Goal: Register for event/course

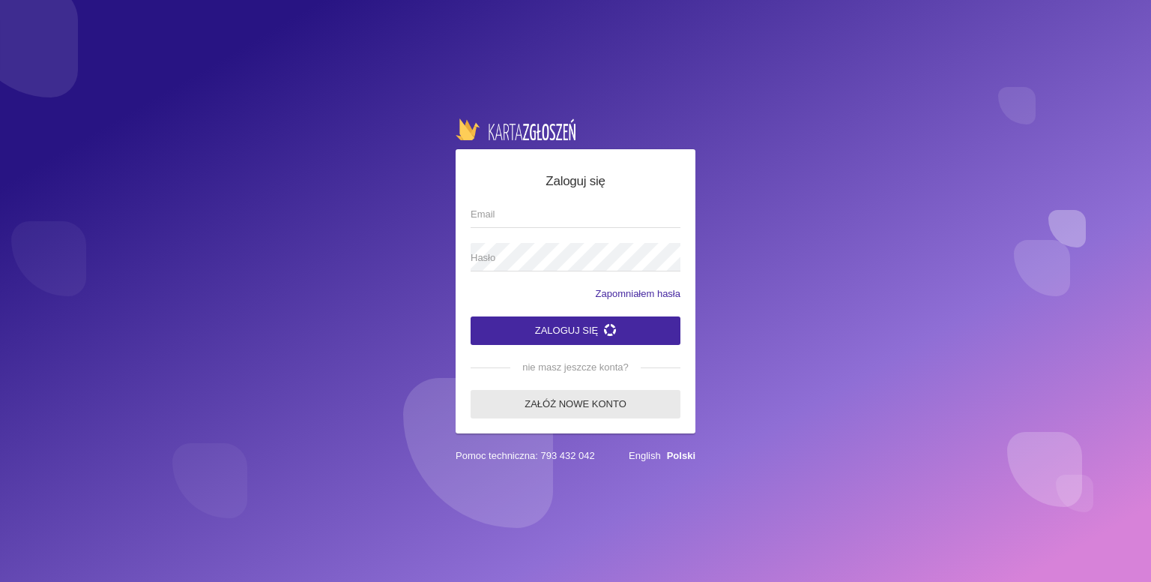
click at [583, 402] on link "Załóż nowe konto" at bounding box center [576, 404] width 210 height 28
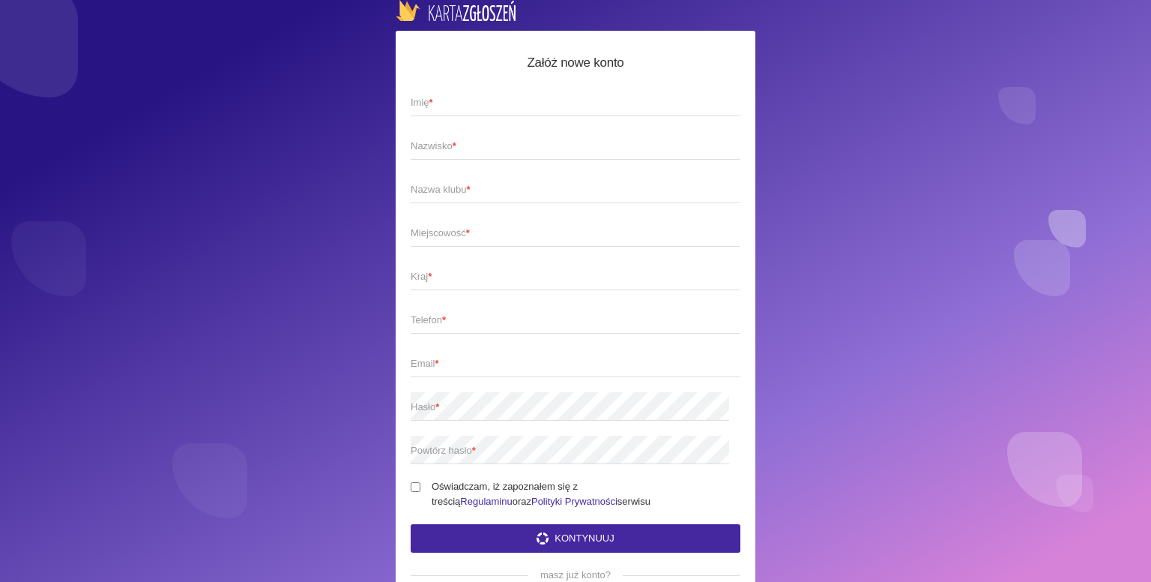
click at [480, 193] on span "Nazwa klubu *" at bounding box center [568, 189] width 315 height 15
click at [480, 193] on input "Nazwa klubu *" at bounding box center [576, 189] width 330 height 28
click at [471, 10] on img at bounding box center [456, 10] width 120 height 21
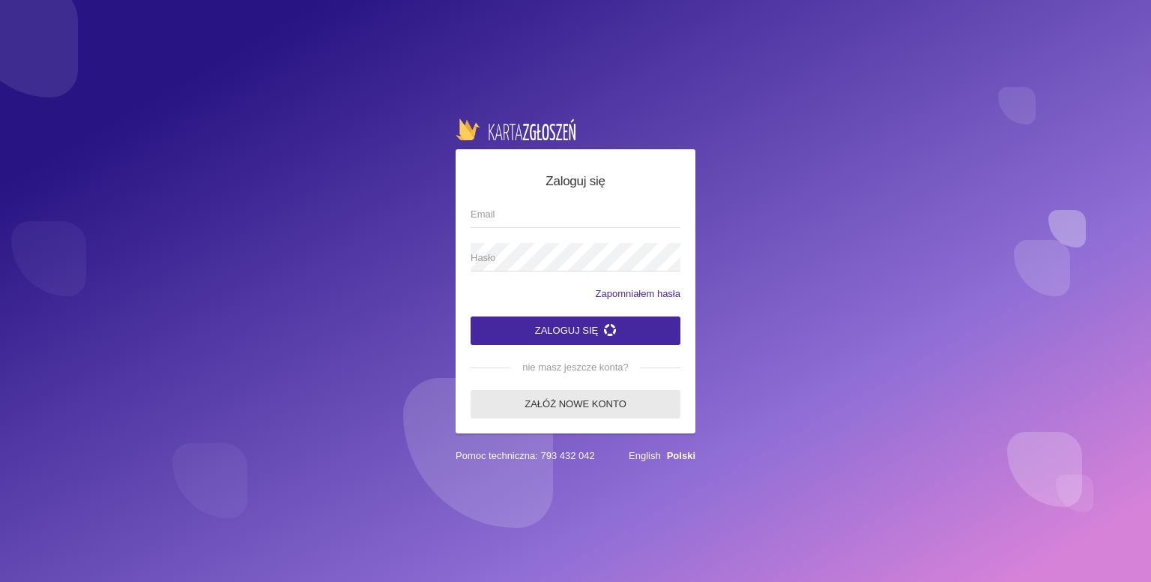
click at [600, 406] on link "Załóż nowe konto" at bounding box center [576, 404] width 210 height 28
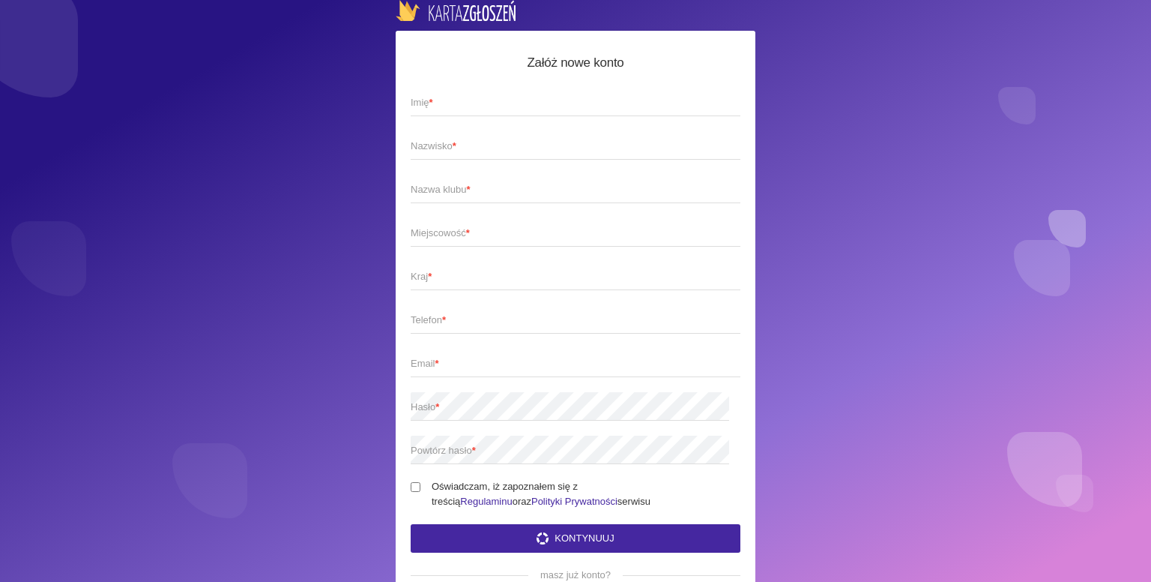
click at [459, 191] on span "Nazwa klubu *" at bounding box center [568, 189] width 315 height 15
click at [459, 191] on input "Nazwa klubu *" at bounding box center [576, 189] width 330 height 28
click at [447, 188] on input "Nazwa klubu *" at bounding box center [576, 189] width 330 height 28
type input "brak"
click at [428, 109] on span "Imię *" at bounding box center [568, 102] width 315 height 15
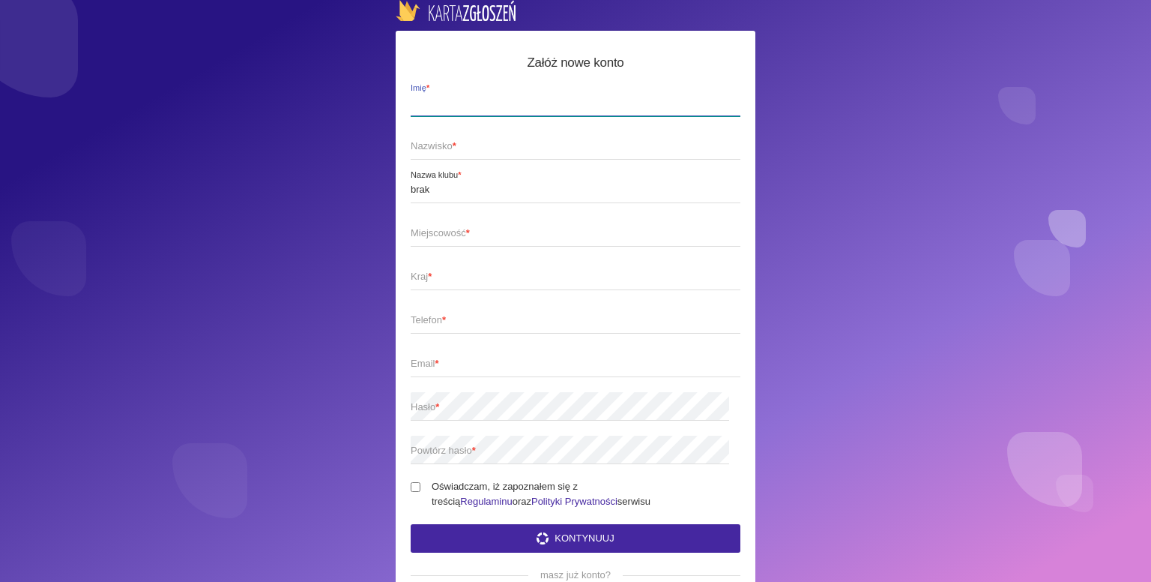
click at [428, 109] on input "Imię *" at bounding box center [576, 102] width 330 height 28
type input "Jagoda"
click at [442, 140] on span "Nazwisko *" at bounding box center [568, 146] width 315 height 15
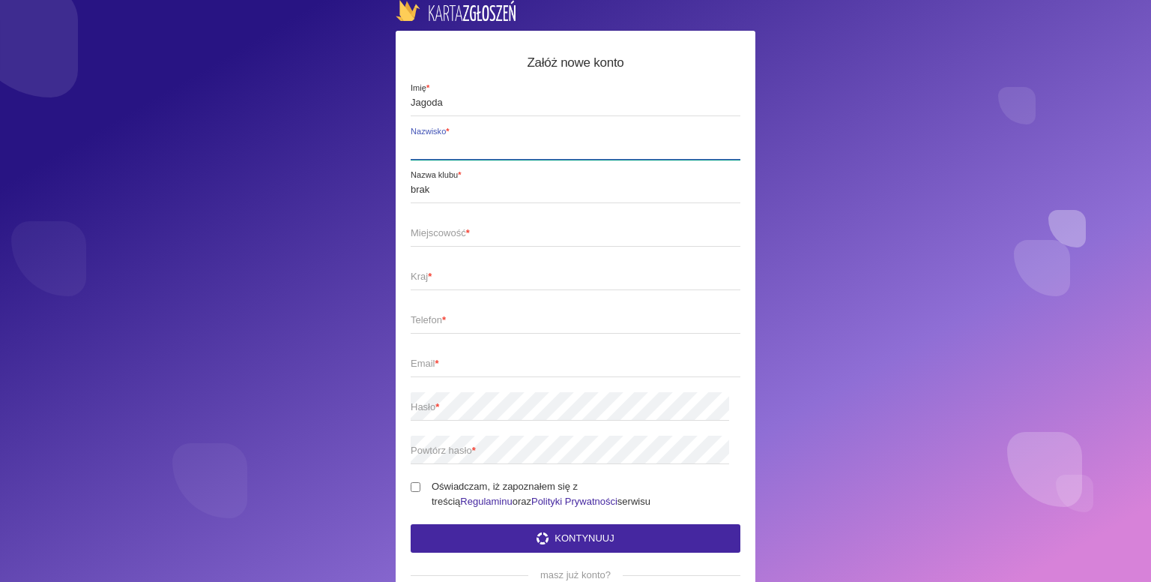
click at [442, 140] on input "Nazwisko *" at bounding box center [576, 145] width 330 height 28
type input "Miedzińska"
click at [474, 238] on span "Miejscowość *" at bounding box center [568, 233] width 315 height 15
click at [474, 238] on input "Miejscowość *" at bounding box center [576, 232] width 330 height 28
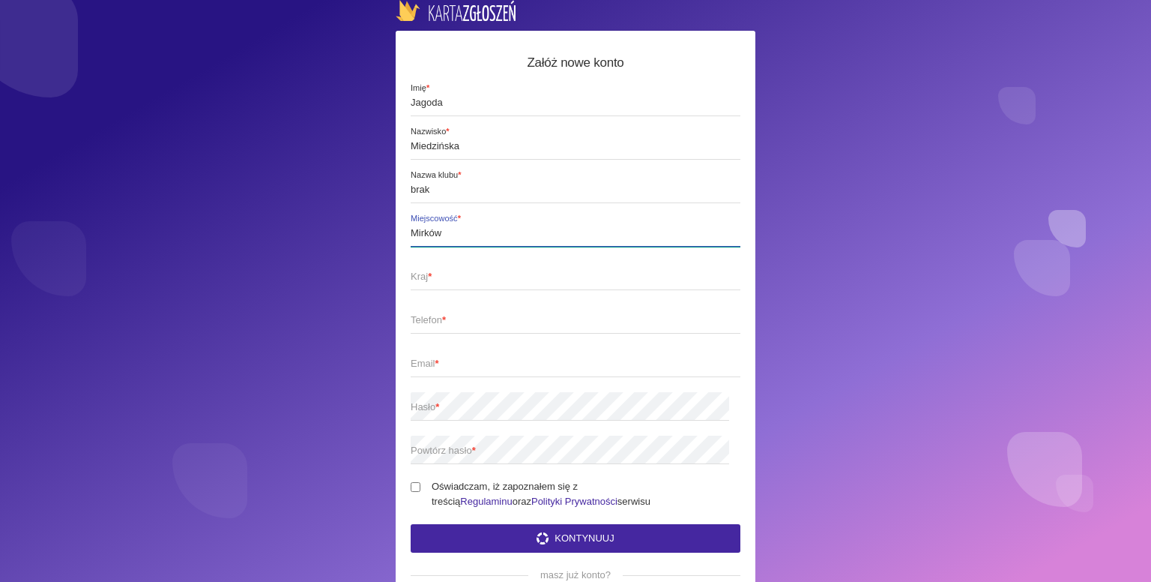
type input "Mirków"
click at [467, 284] on input "Kraj *" at bounding box center [576, 276] width 330 height 28
type input "Polska"
click at [462, 322] on span "Telefon *" at bounding box center [568, 320] width 315 height 15
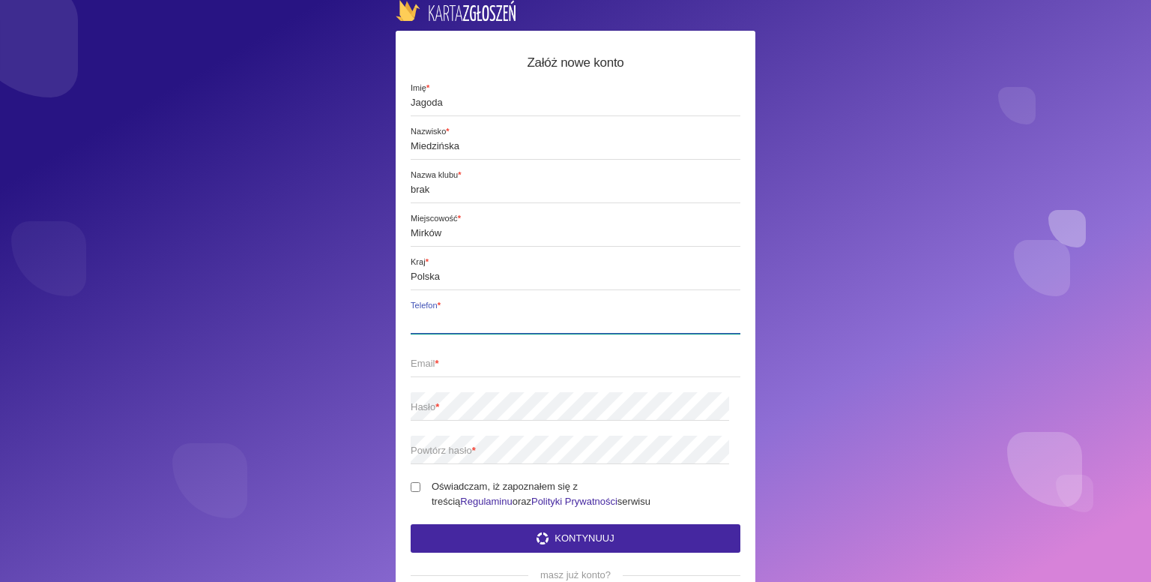
click at [462, 322] on input "Telefon *" at bounding box center [576, 319] width 330 height 28
type input "505019496"
click at [477, 366] on span "Email *" at bounding box center [568, 363] width 315 height 15
click at [477, 366] on input "Email *" at bounding box center [576, 362] width 330 height 28
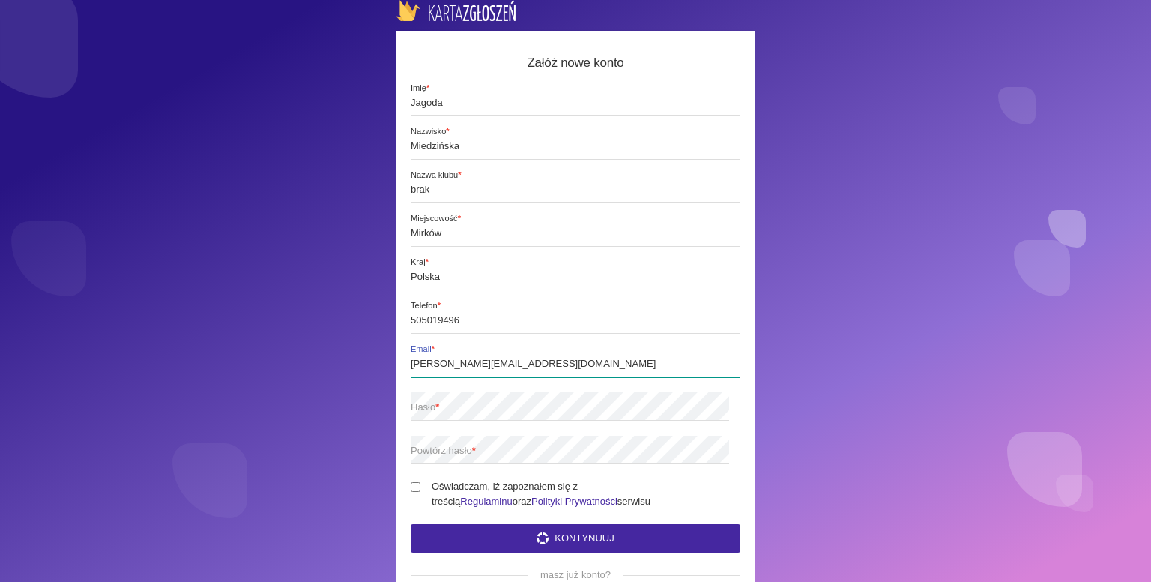
type input "jagoda.miedzinska@o2.pl"
click at [480, 405] on span "Hasło *" at bounding box center [568, 406] width 315 height 15
click at [469, 448] on span "Powtórz hasło *" at bounding box center [568, 450] width 315 height 15
click at [414, 504] on label "Oświadczam, iż zapoznałem się z treścią Regulaminu oraz Polityki Prywatności se…" at bounding box center [576, 494] width 330 height 30
click at [414, 492] on input "Oświadczam, iż zapoznałem się z treścią Regulaminu oraz Polityki Prywatności se…" at bounding box center [416, 487] width 10 height 10
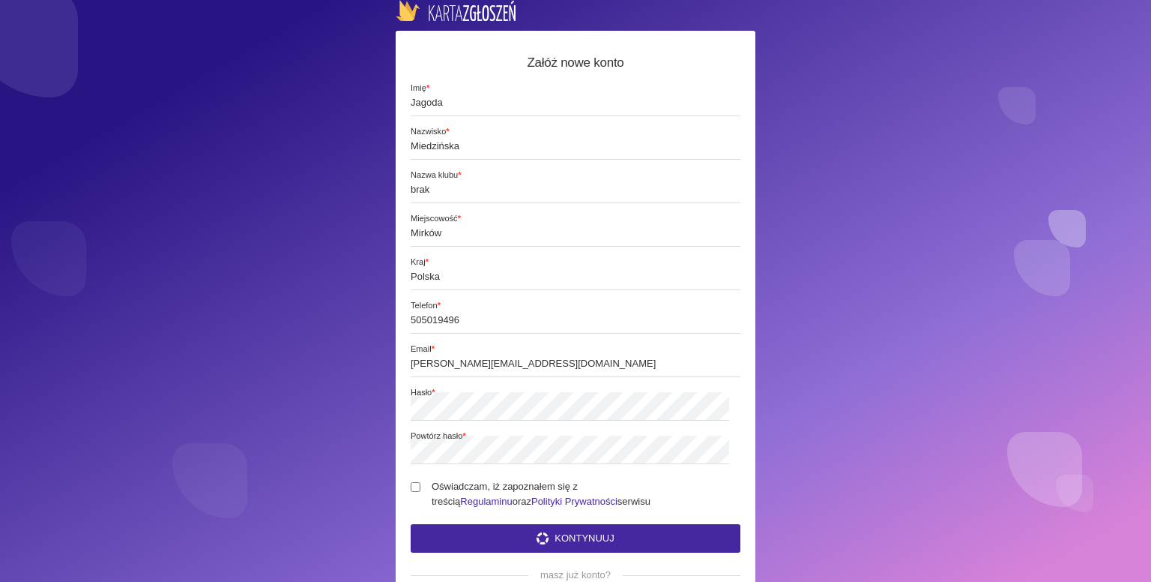
checkbox input "true"
click at [556, 539] on button "Kontynuuj" at bounding box center [576, 538] width 330 height 28
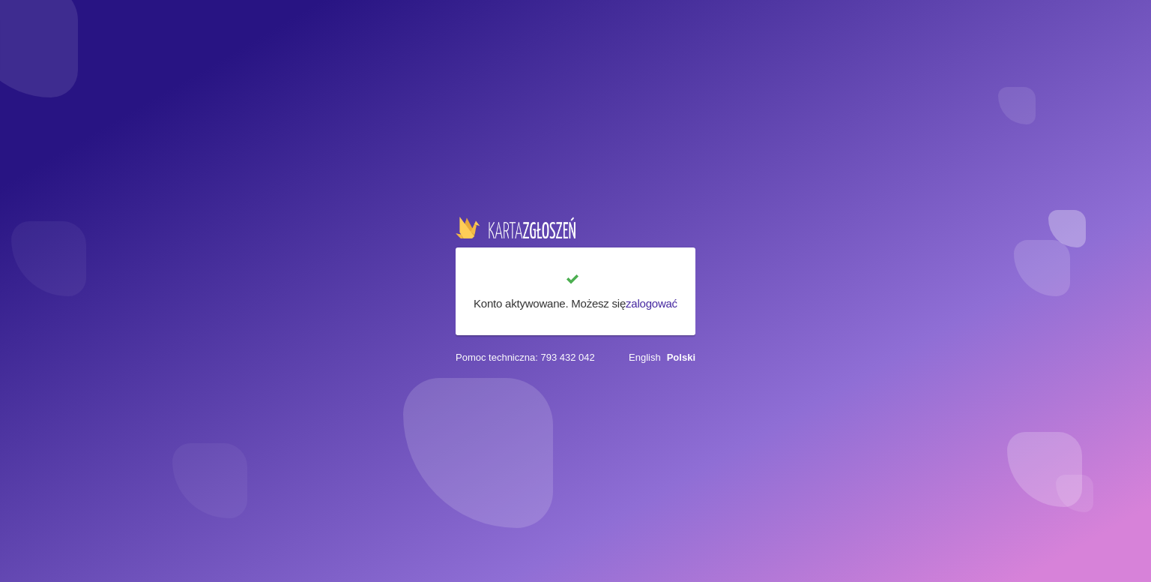
click at [646, 301] on link "zalogować" at bounding box center [652, 303] width 52 height 13
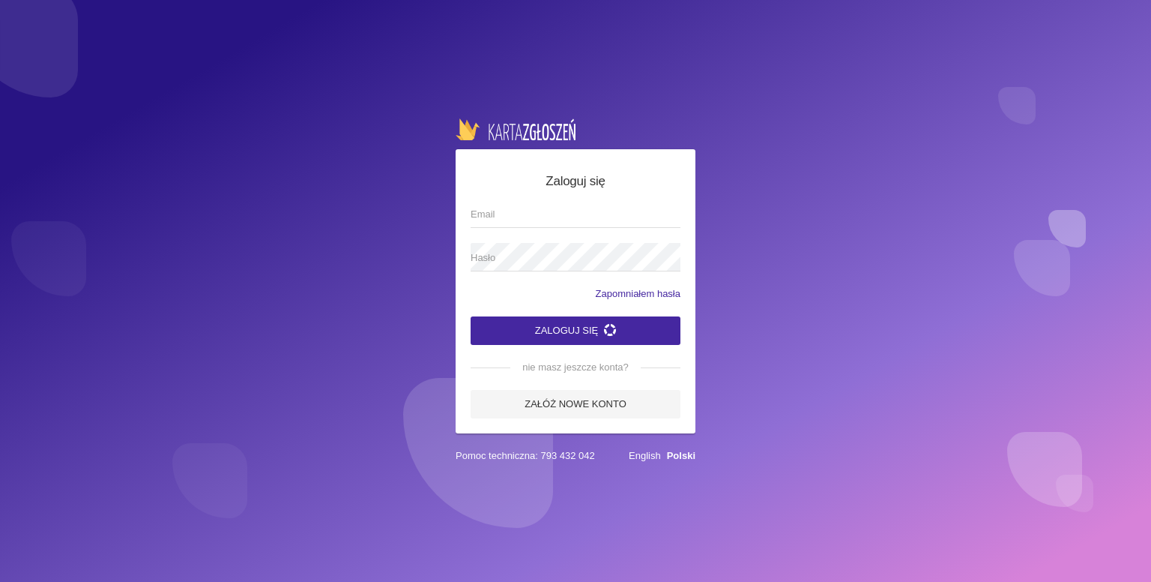
click at [571, 216] on input "Email" at bounding box center [576, 213] width 210 height 28
type input "jagoda.miedzinska@o2.pl"
click at [543, 265] on span "Hasło" at bounding box center [568, 257] width 195 height 15
click at [583, 327] on button "Zaloguj się" at bounding box center [576, 330] width 210 height 28
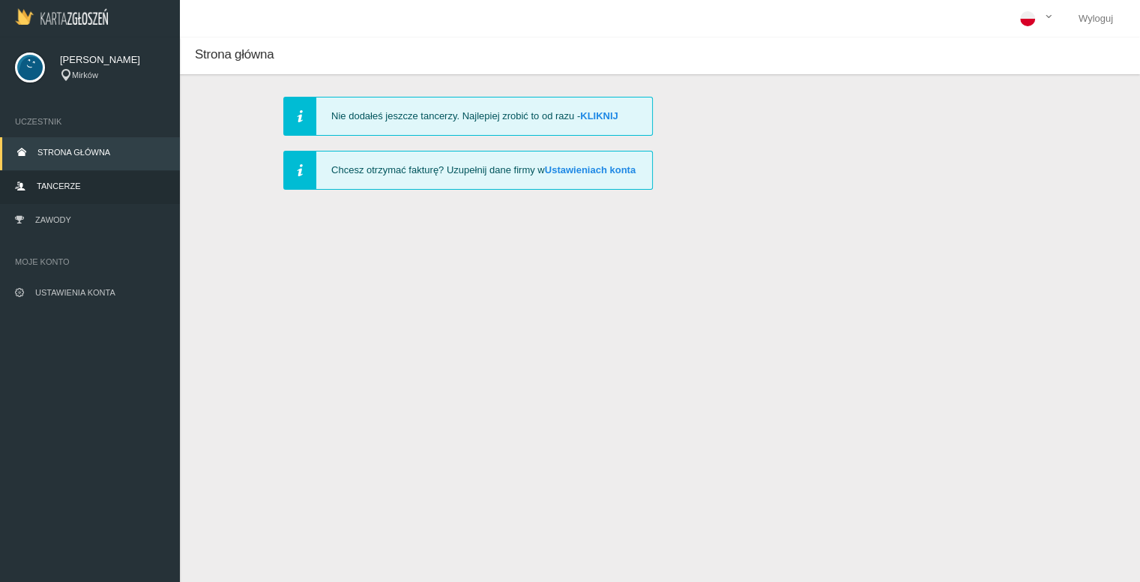
click at [84, 191] on link "Tancerze" at bounding box center [90, 187] width 180 height 33
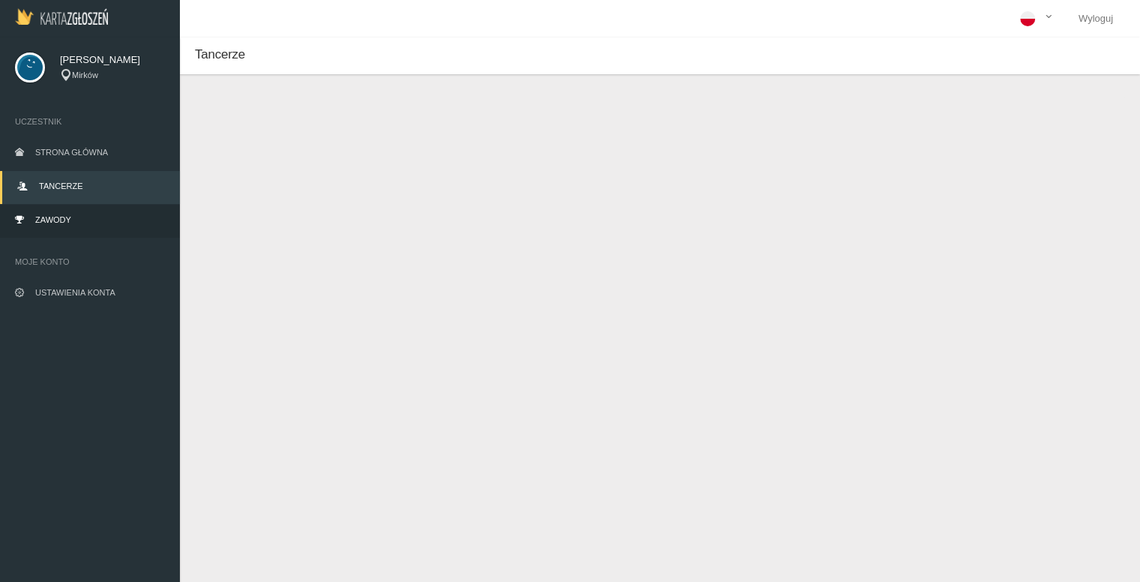
click at [67, 215] on span "Zawody" at bounding box center [53, 219] width 36 height 9
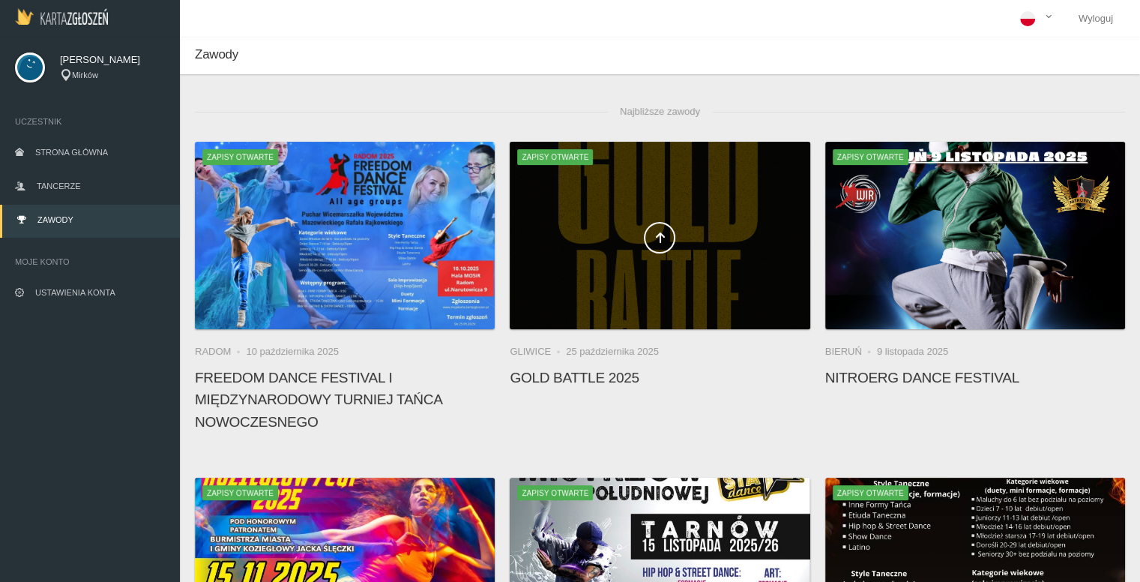
click at [665, 291] on div at bounding box center [660, 235] width 300 height 187
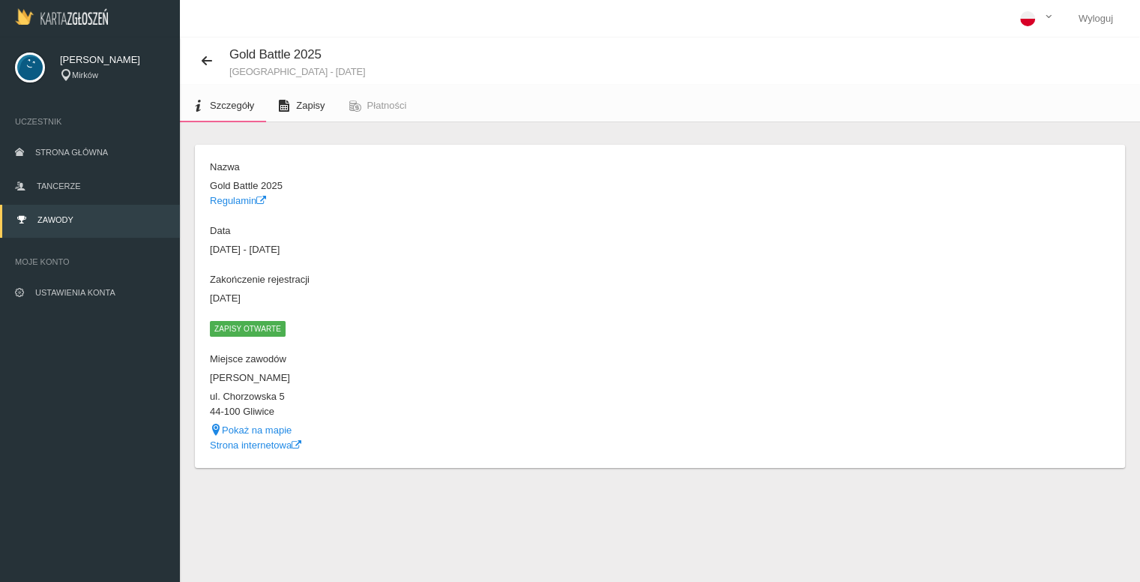
click at [317, 100] on span "Zapisy" at bounding box center [310, 105] width 28 height 11
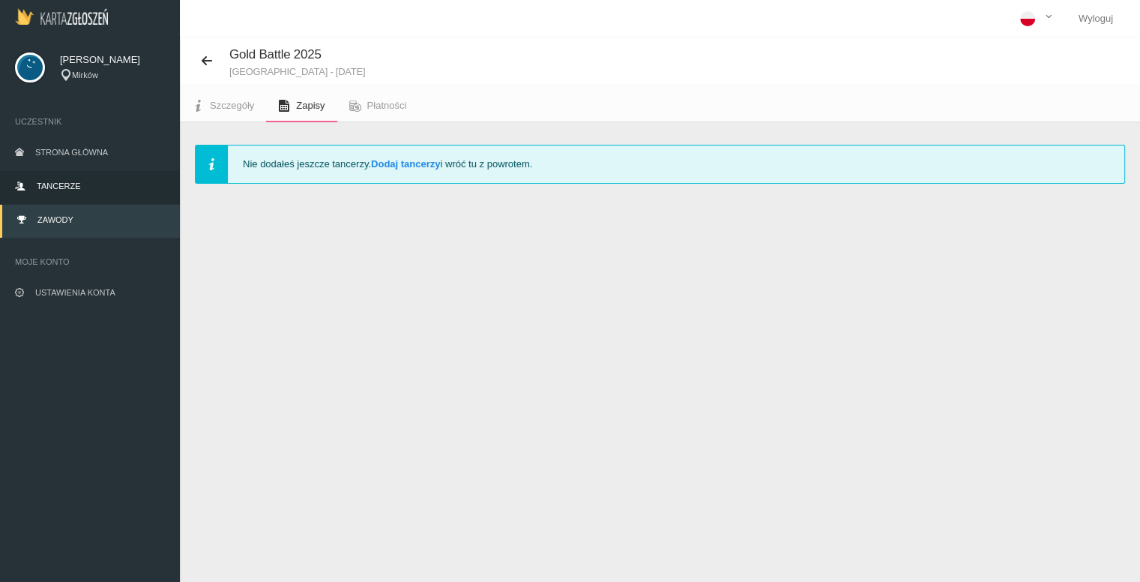
click at [69, 181] on span "Tancerze" at bounding box center [58, 185] width 43 height 9
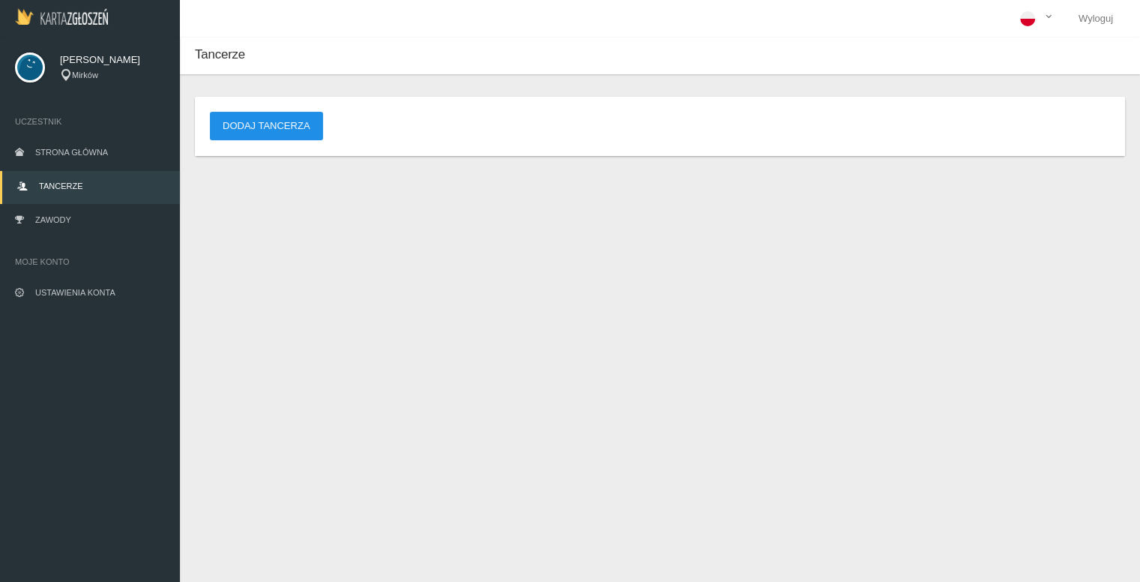
click at [279, 123] on button "Dodaj tancerza" at bounding box center [266, 126] width 113 height 28
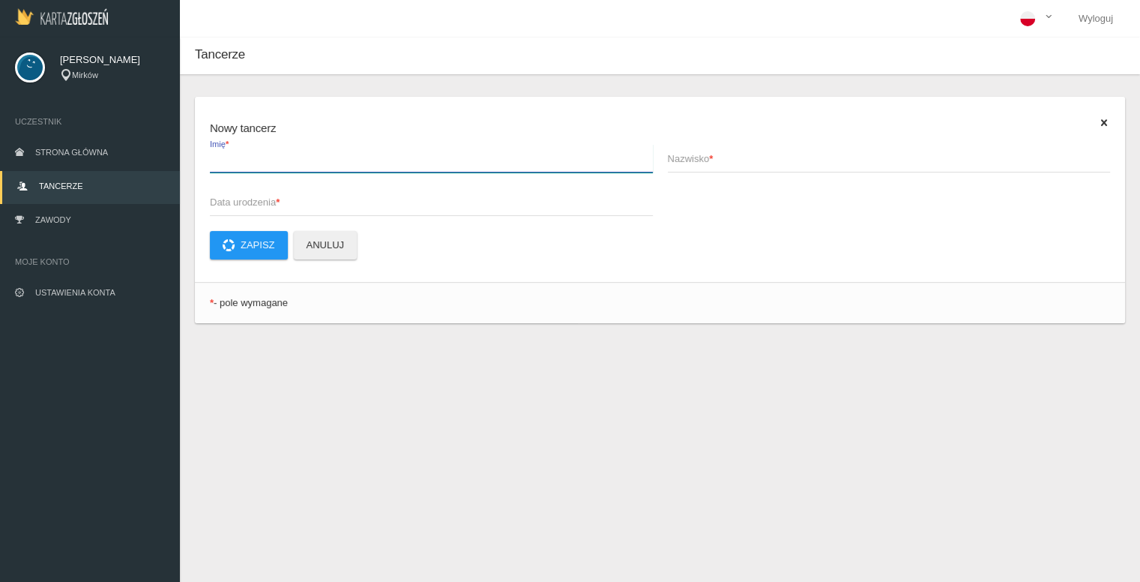
click at [291, 172] on input "Imię *" at bounding box center [431, 158] width 443 height 28
type input "Jagoda"
click at [757, 166] on span "Nazwisko *" at bounding box center [882, 158] width 428 height 15
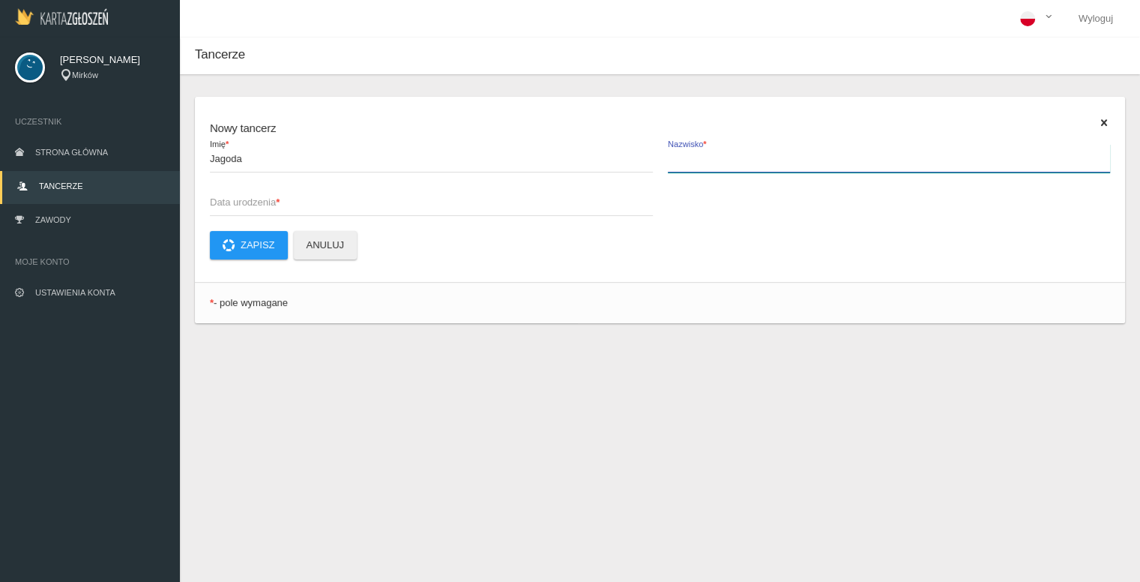
click at [757, 166] on input "Nazwisko *" at bounding box center [889, 158] width 443 height 28
type input "Miedzińska"
click at [549, 206] on span "Data urodzenia *" at bounding box center [424, 202] width 428 height 15
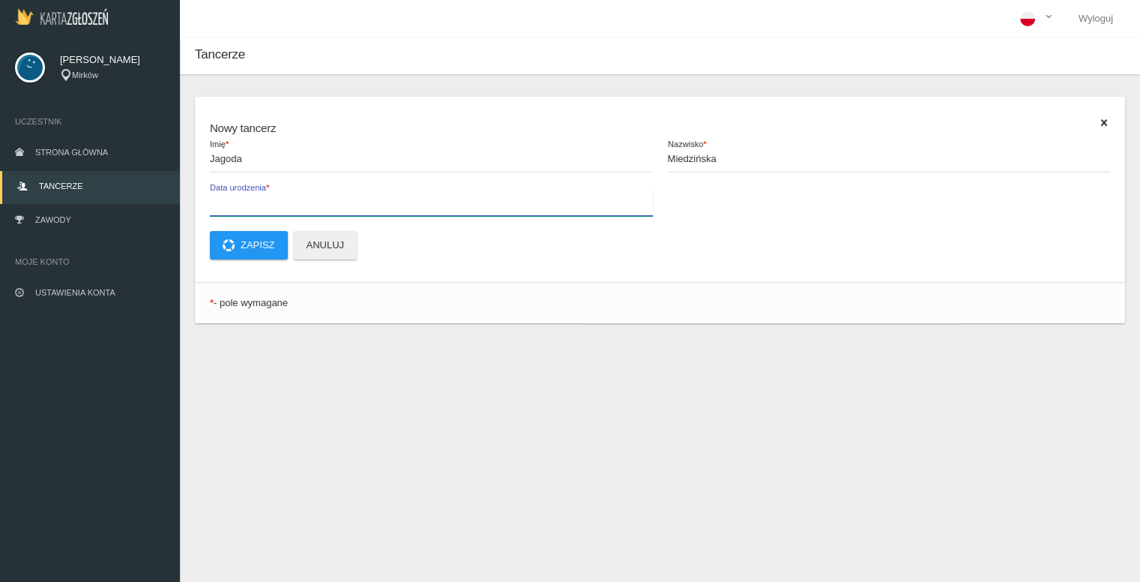
click at [549, 206] on input "Data urodzenia *" at bounding box center [431, 201] width 443 height 28
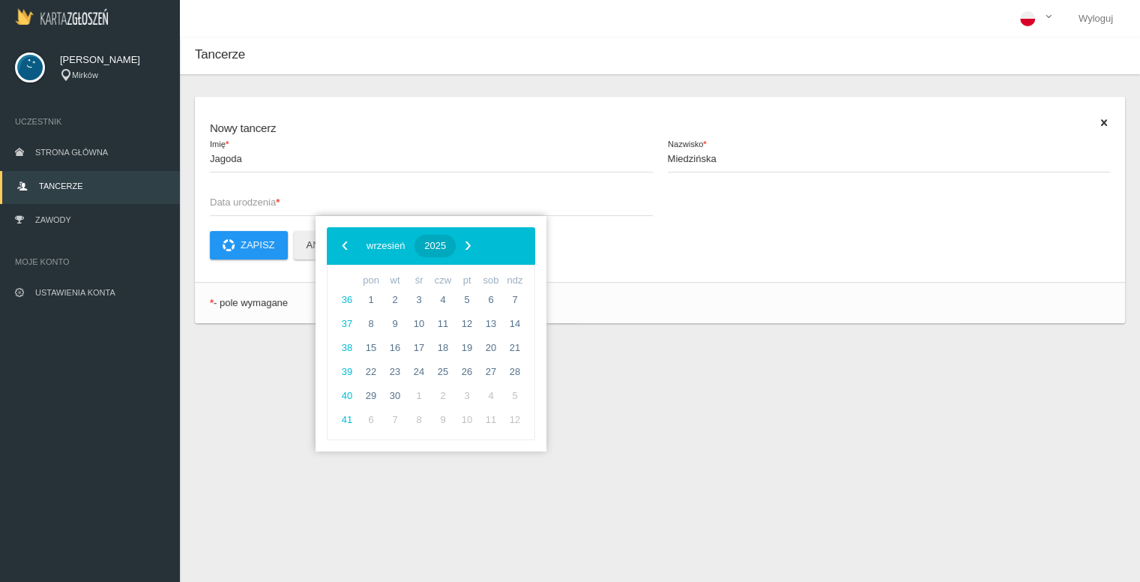
click at [446, 244] on span "2025" at bounding box center [435, 245] width 22 height 11
click at [342, 247] on span "‹" at bounding box center [344, 245] width 22 height 22
click at [408, 298] on span "2003" at bounding box center [407, 290] width 34 height 34
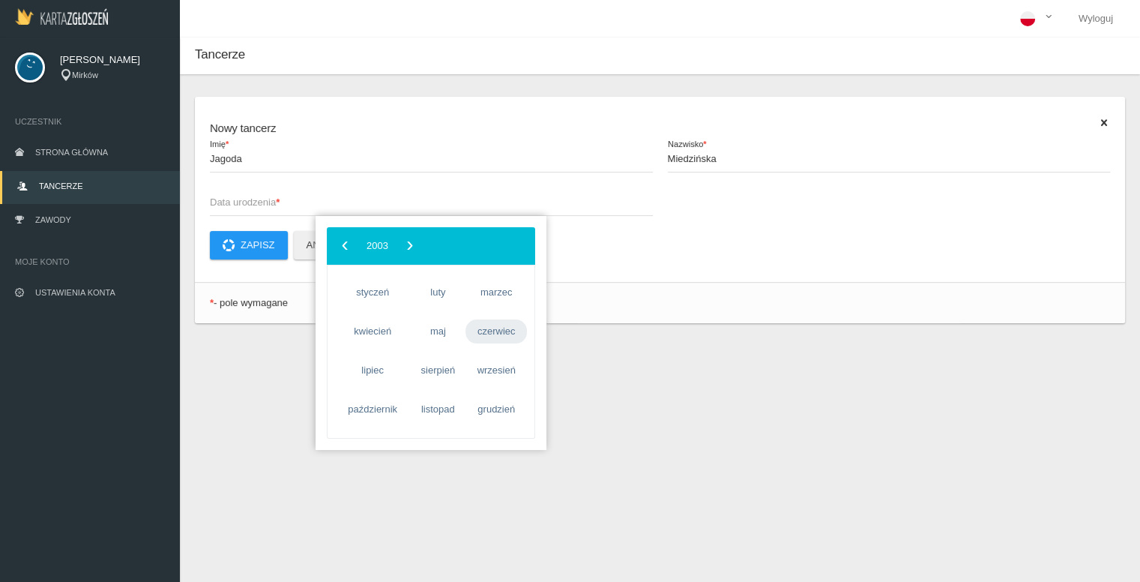
click at [498, 333] on span "czerwiec" at bounding box center [495, 331] width 61 height 24
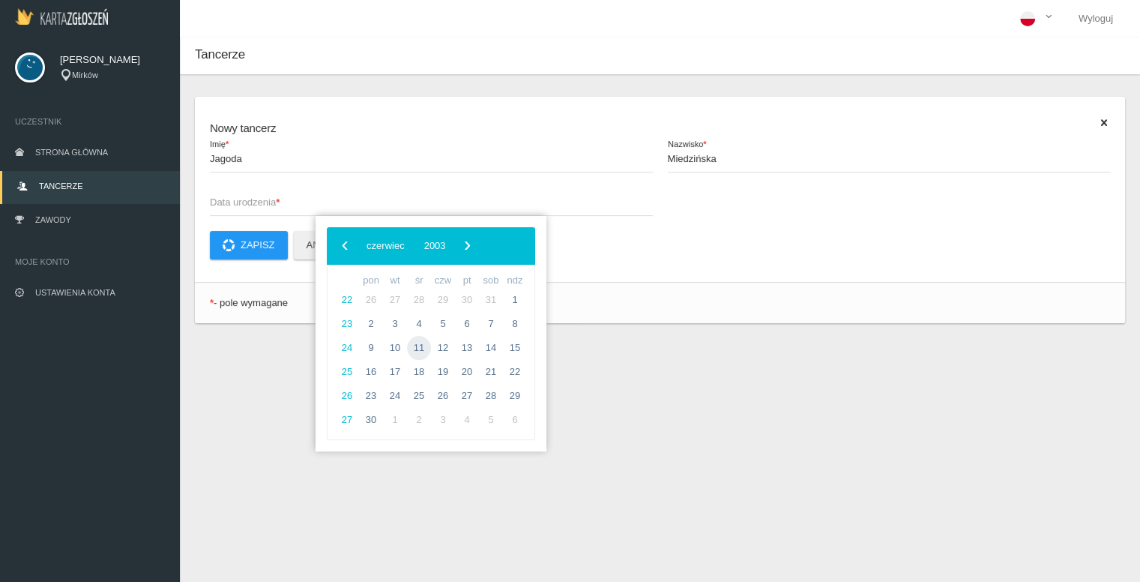
click at [417, 345] on span "11" at bounding box center [419, 348] width 24 height 24
type input "2003-06-11"
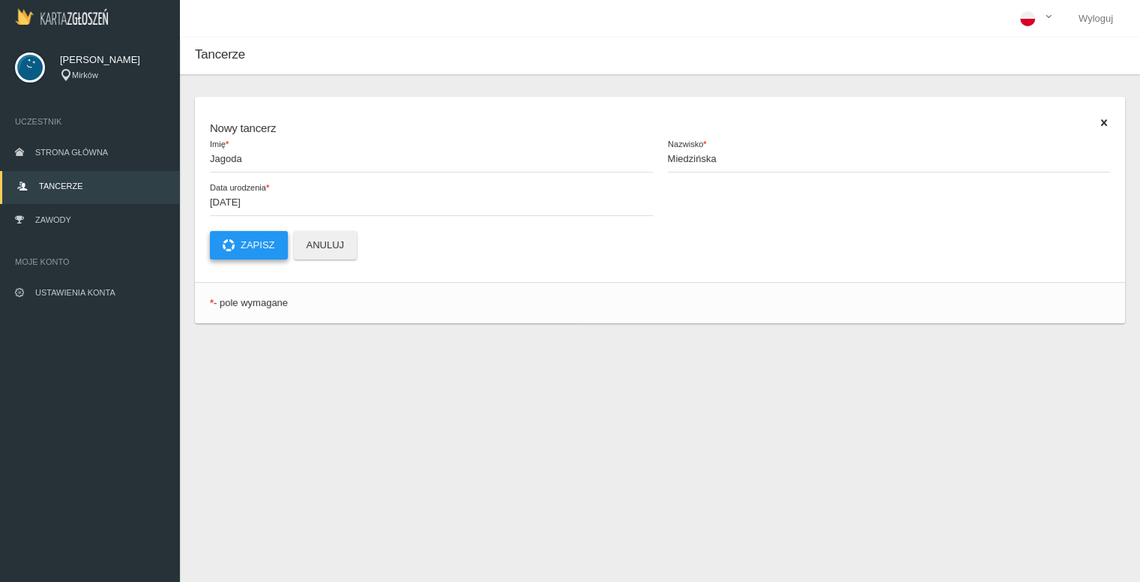
click at [244, 250] on button "Zapisz" at bounding box center [249, 245] width 78 height 28
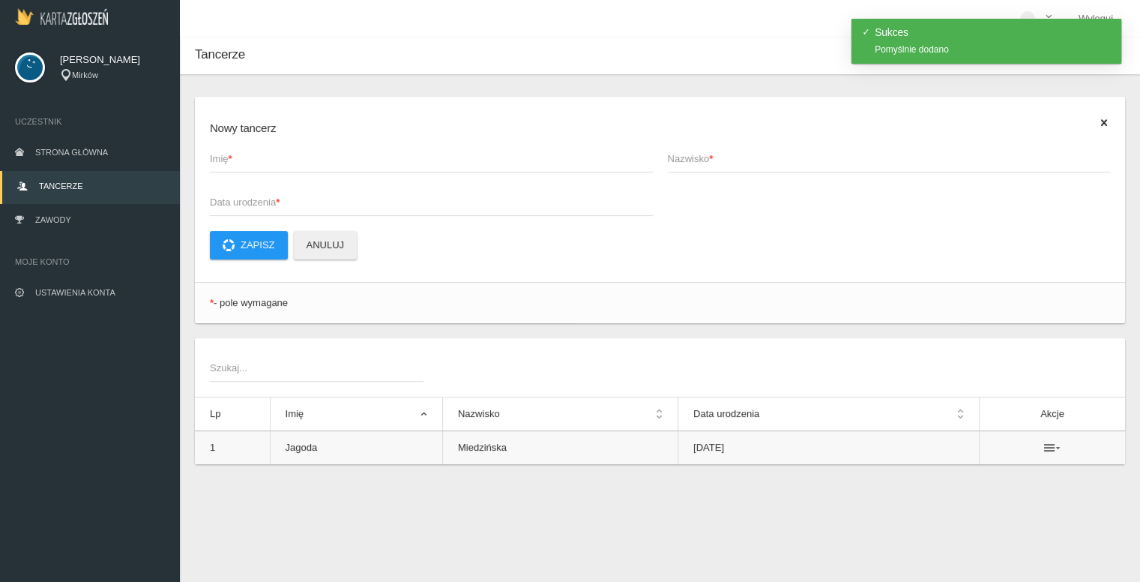
click at [1055, 451] on icon at bounding box center [1052, 447] width 16 height 12
click at [82, 148] on span "Strona główna" at bounding box center [71, 152] width 73 height 9
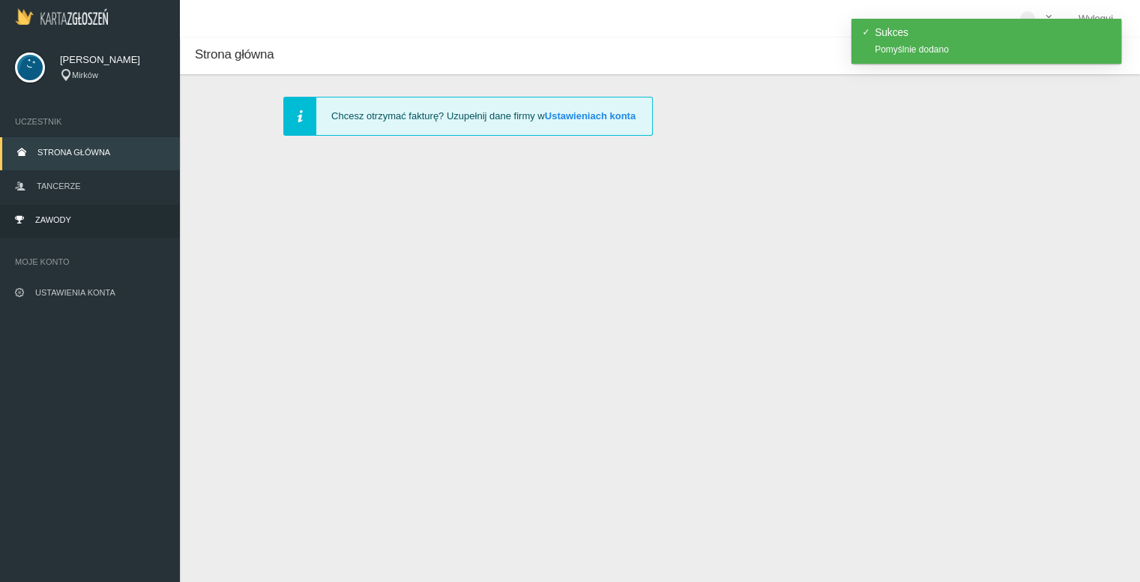
click at [79, 215] on link "Zawody" at bounding box center [90, 221] width 180 height 33
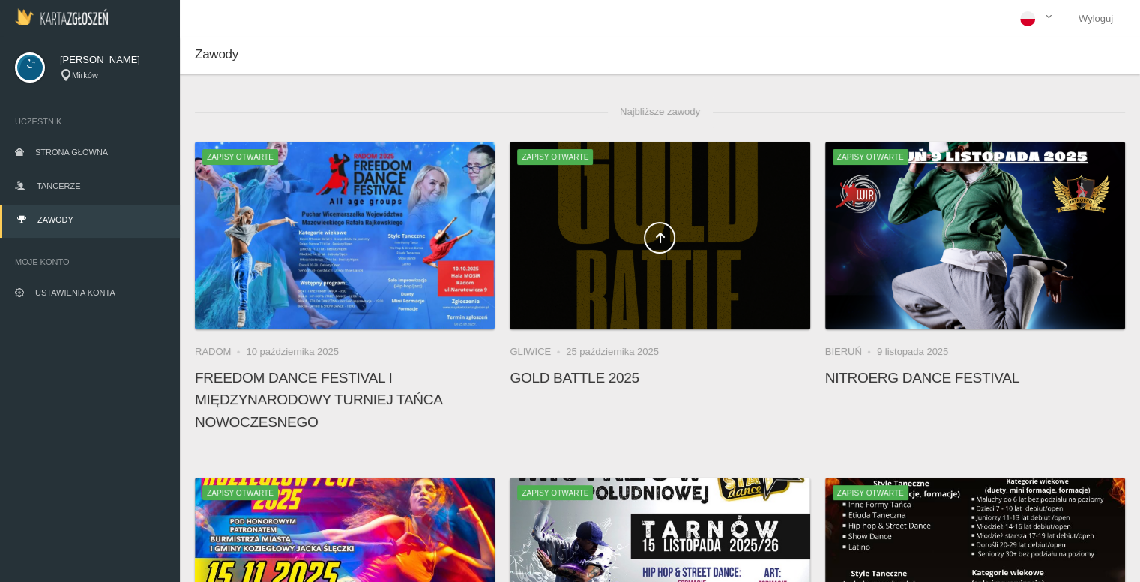
click at [650, 292] on div at bounding box center [660, 235] width 300 height 187
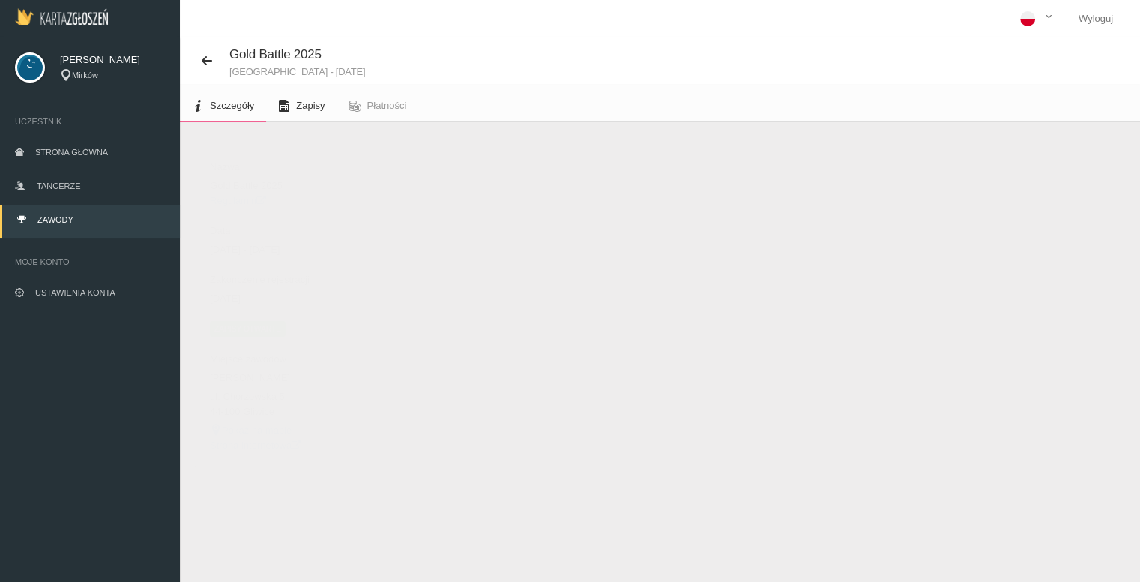
click at [298, 109] on span "Zapisy" at bounding box center [310, 105] width 28 height 11
click at [271, 154] on button "Dodaj występ" at bounding box center [246, 159] width 103 height 28
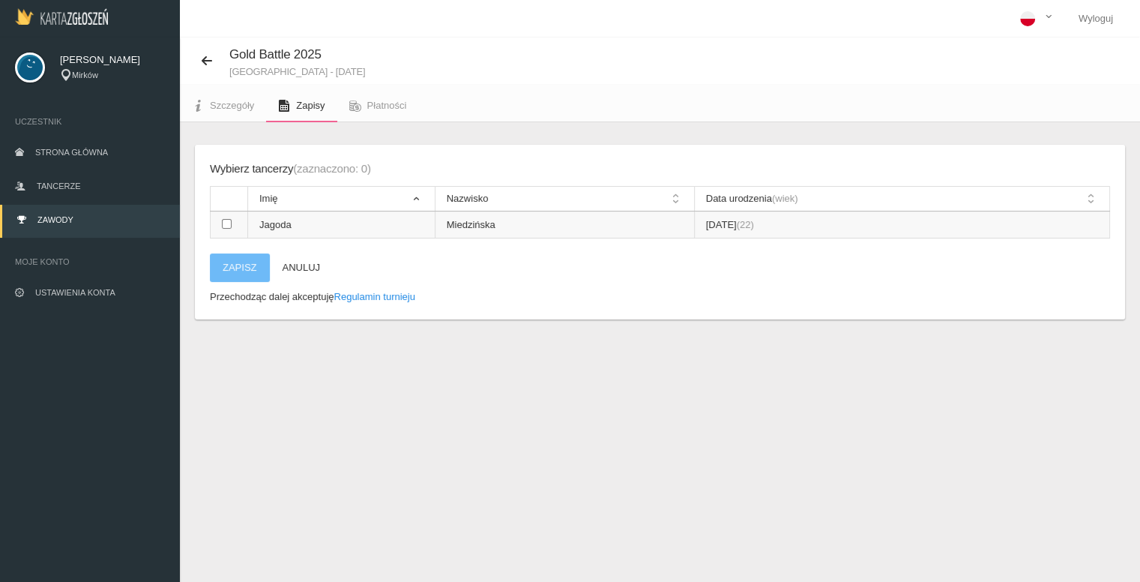
click at [227, 224] on input "checkbox" at bounding box center [227, 224] width 10 height 10
checkbox input "true"
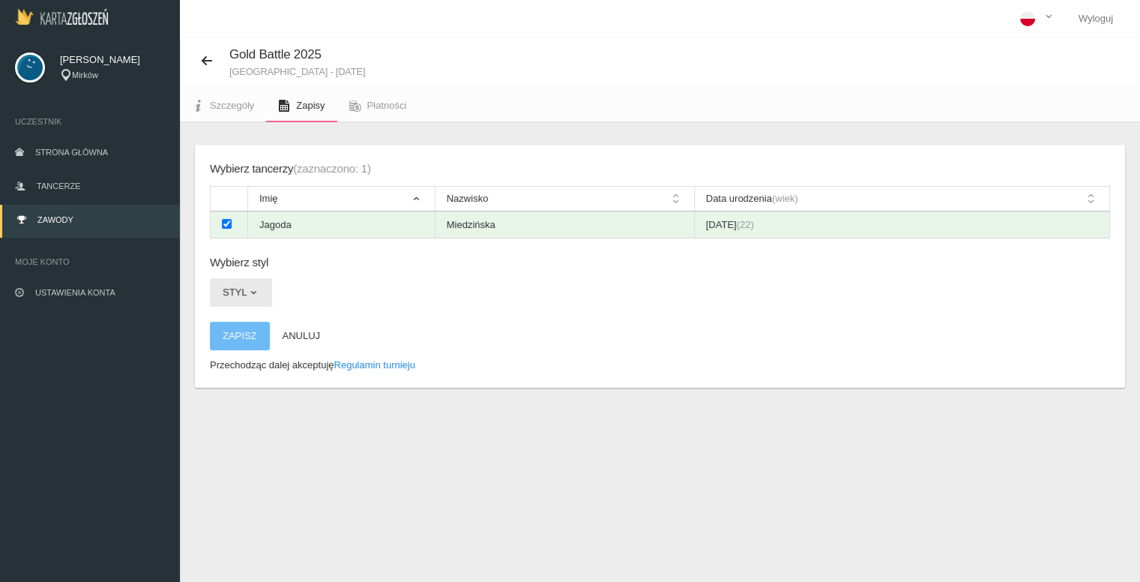
click at [249, 292] on span "button" at bounding box center [253, 292] width 12 height 12
click at [252, 355] on link "Waacking" at bounding box center [277, 355] width 135 height 27
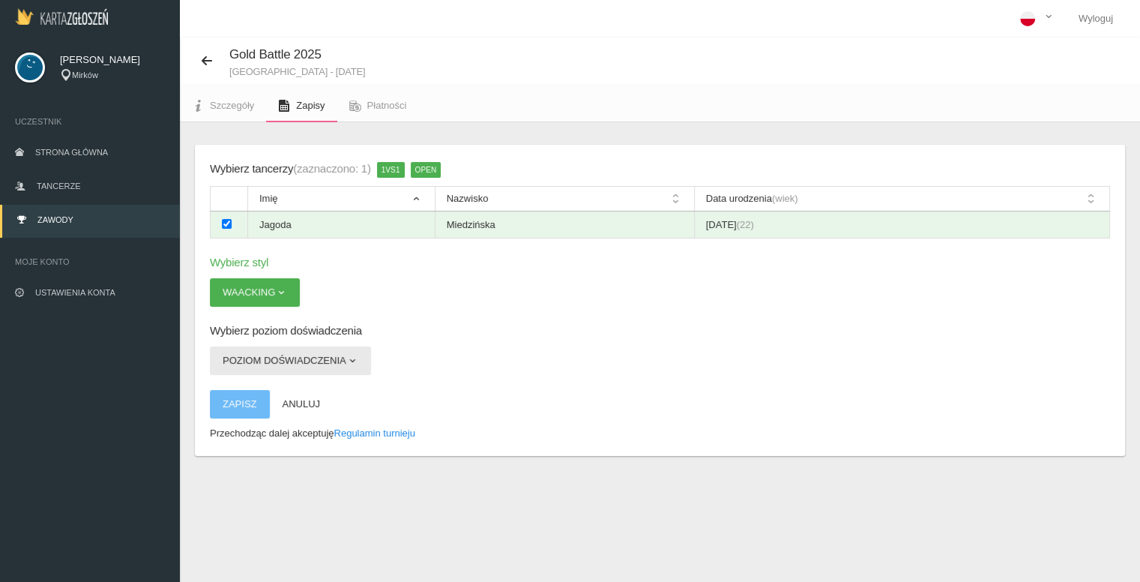
click at [357, 357] on span "button" at bounding box center [352, 360] width 12 height 12
click at [280, 393] on link "Open" at bounding box center [277, 395] width 135 height 27
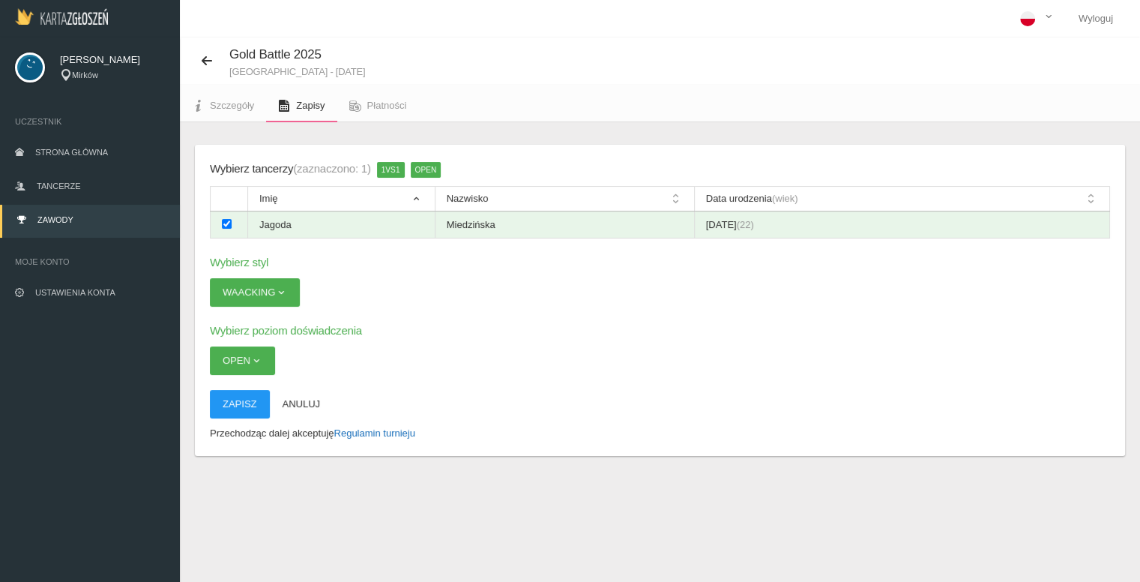
click at [384, 429] on link "Regulamin turnieju" at bounding box center [374, 432] width 81 height 11
click at [232, 405] on button "Zapisz" at bounding box center [240, 404] width 60 height 28
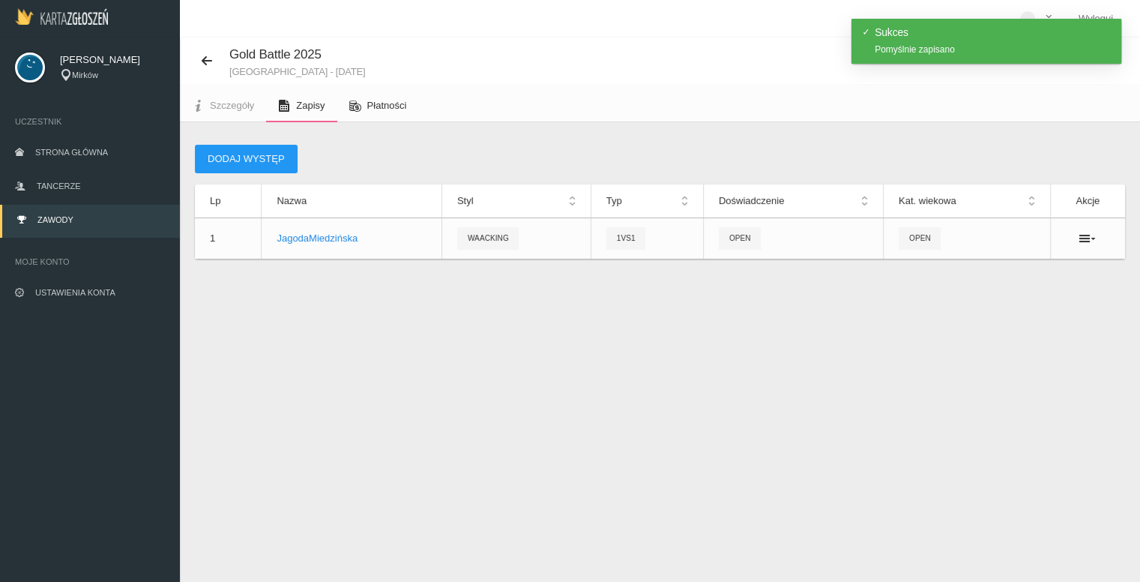
click at [387, 97] on link "Płatności" at bounding box center [378, 105] width 82 height 33
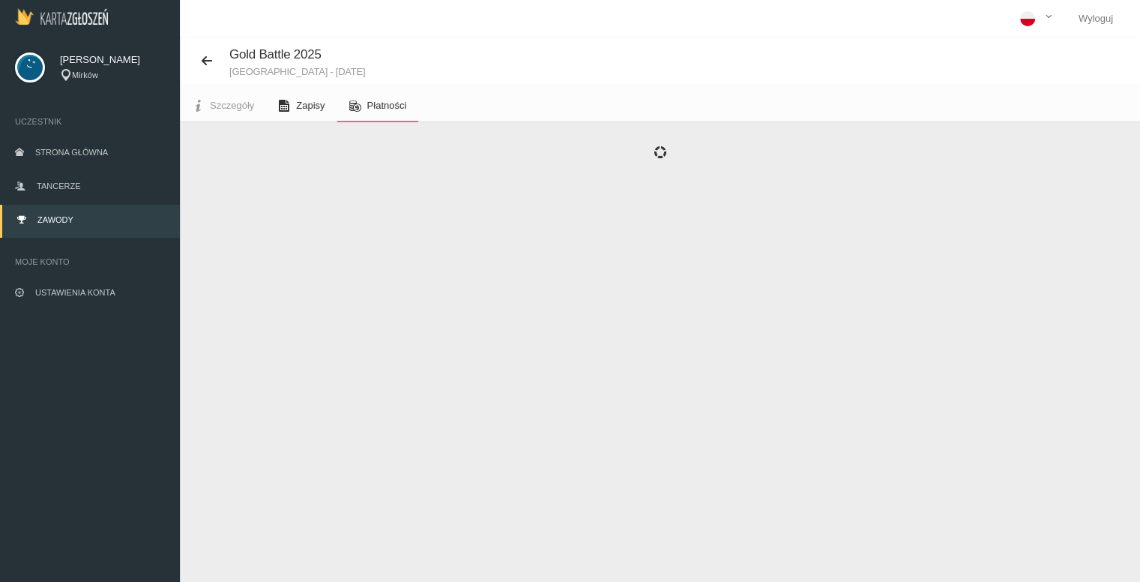
click at [302, 103] on span "Zapisy" at bounding box center [310, 105] width 28 height 11
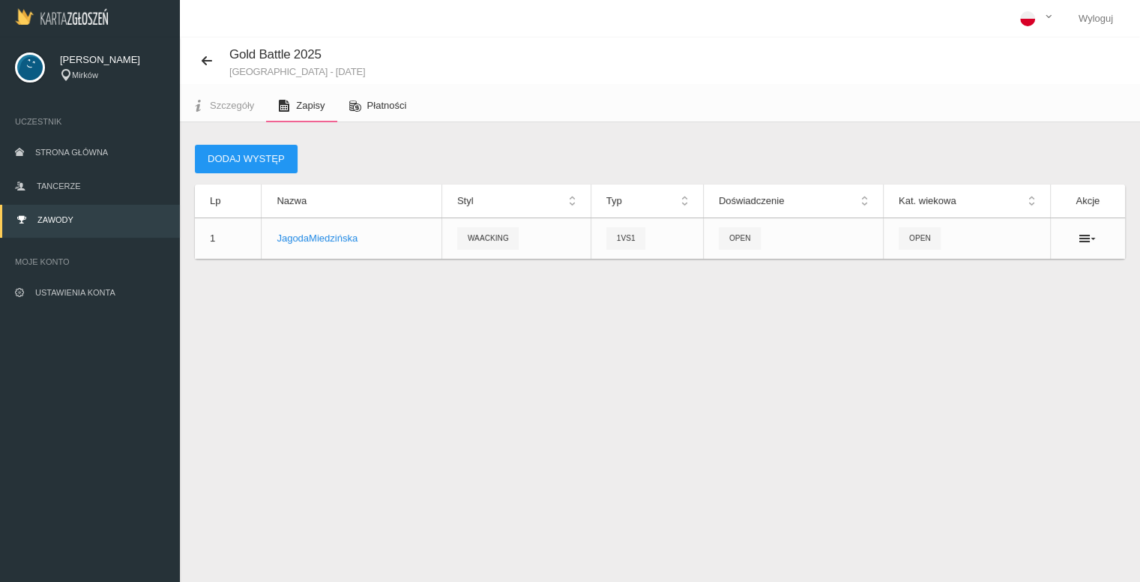
click at [372, 105] on span "Płatności" at bounding box center [387, 105] width 40 height 11
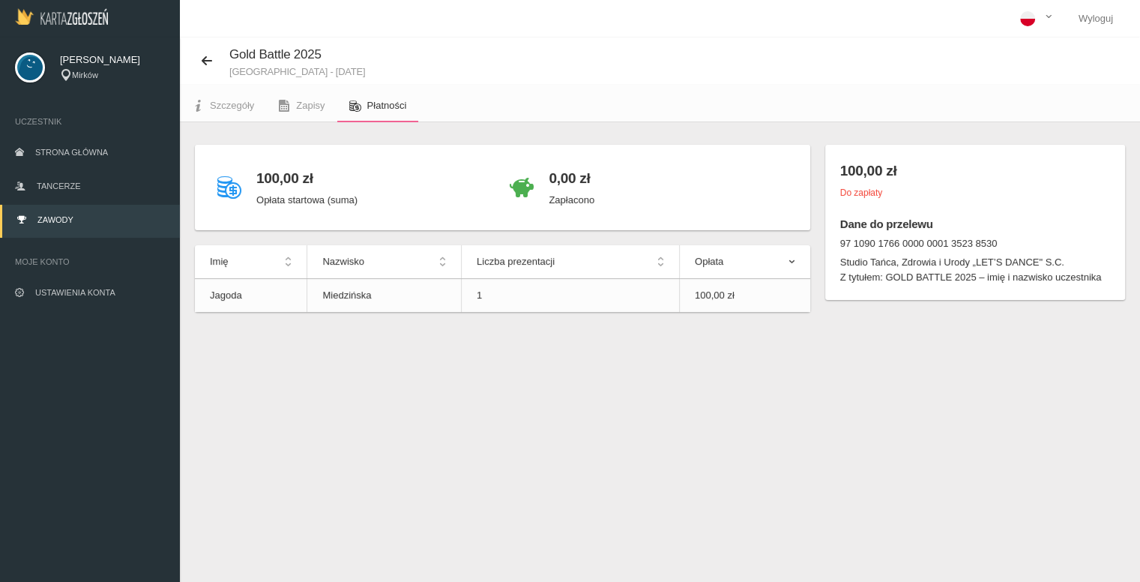
click at [741, 360] on div "100,00 zł Opłata startowa (suma) 0,00 zł Zapłacono Imię Nazwisko Liczba prezent…" at bounding box center [660, 247] width 960 height 250
click at [286, 108] on icon at bounding box center [284, 106] width 12 height 12
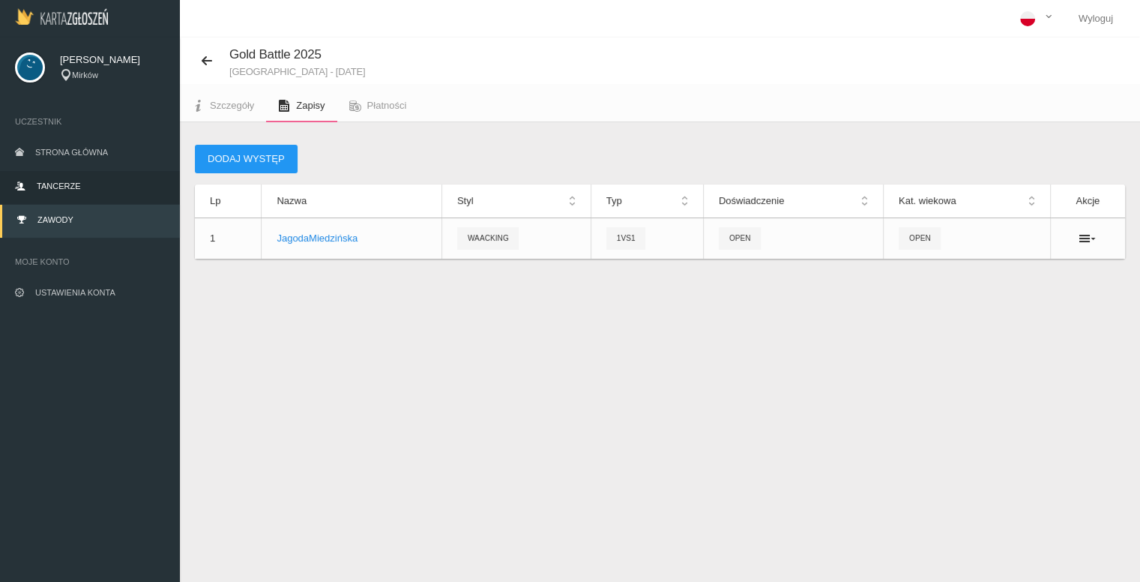
click at [70, 191] on link "Tancerze" at bounding box center [90, 187] width 180 height 33
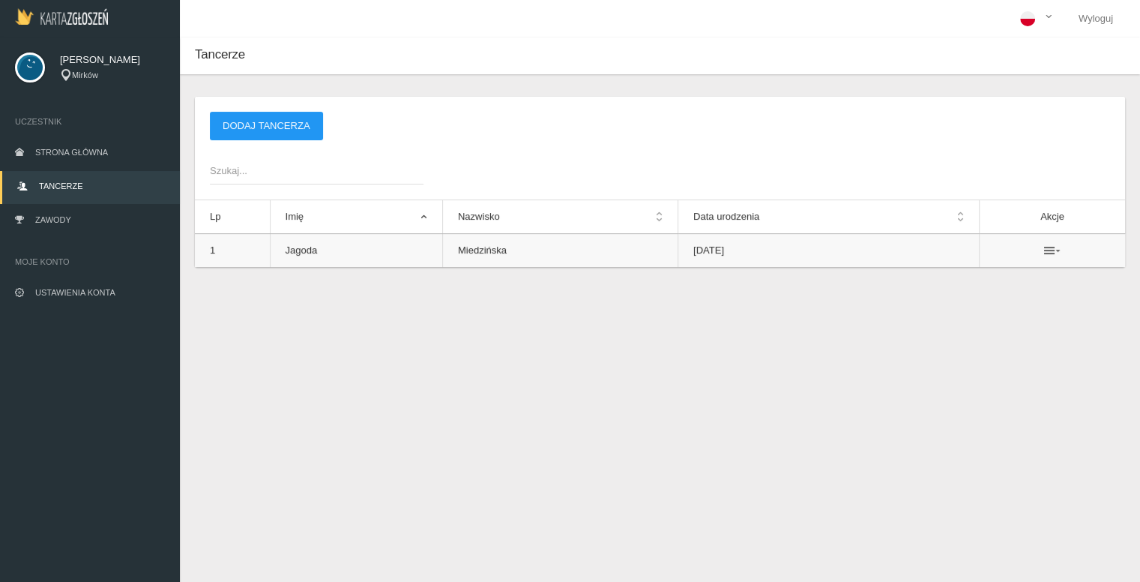
click at [1059, 252] on icon at bounding box center [1052, 250] width 16 height 12
click at [51, 157] on link "Strona główna" at bounding box center [90, 153] width 180 height 33
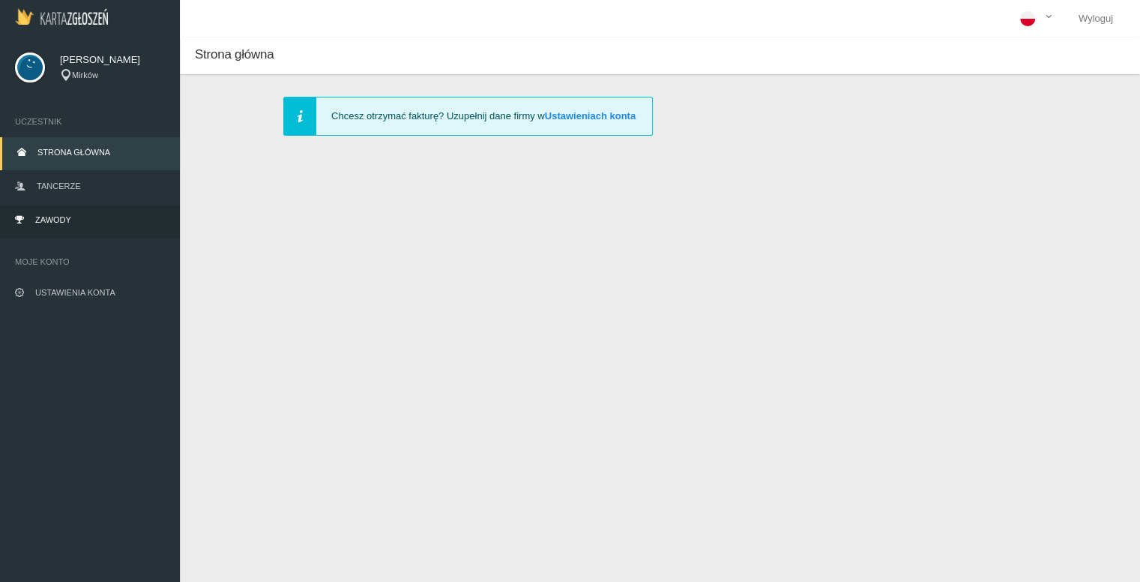
click at [67, 220] on span "Zawody" at bounding box center [53, 219] width 36 height 9
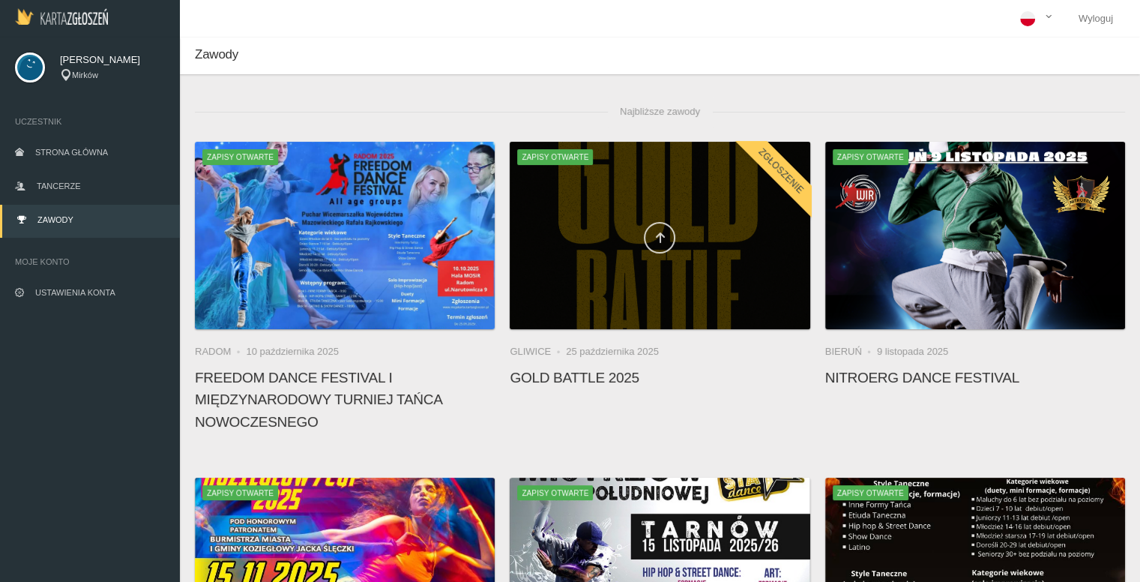
click at [661, 230] on link at bounding box center [659, 237] width 31 height 31
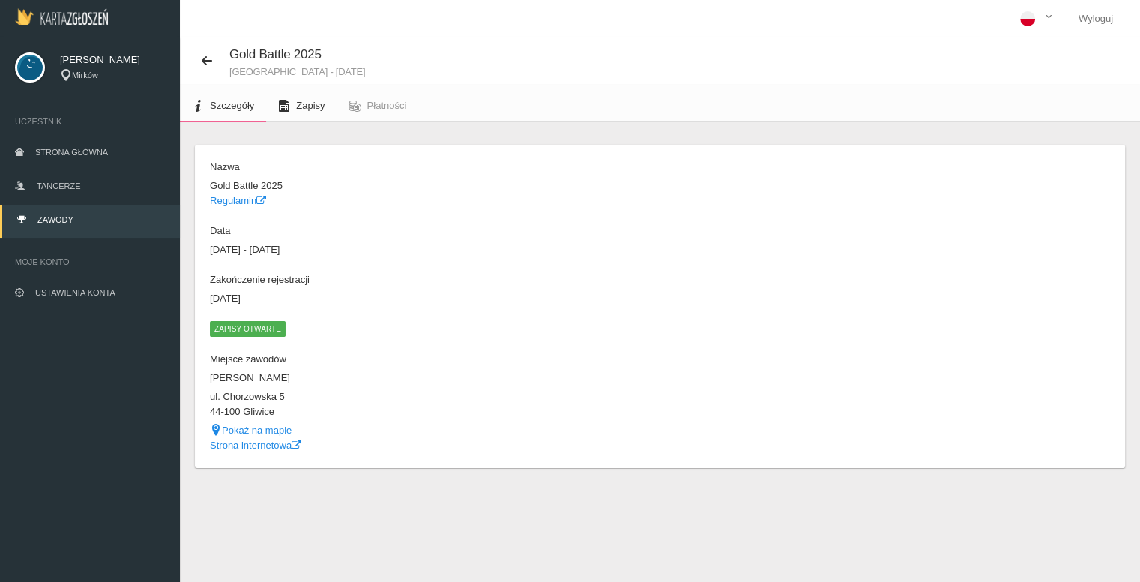
click at [304, 115] on link "Zapisy" at bounding box center [301, 105] width 70 height 33
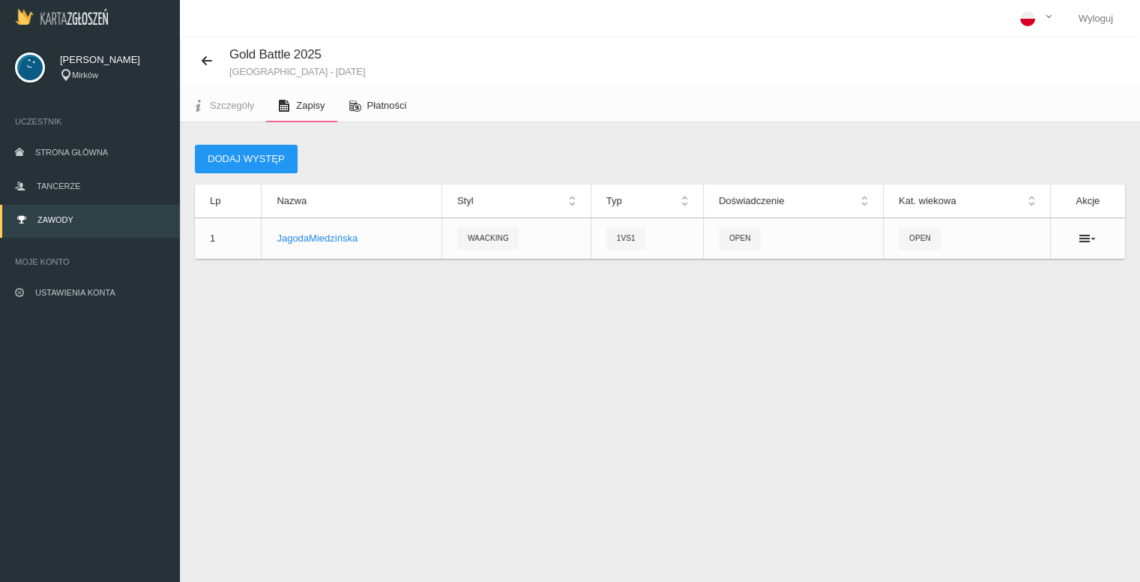
click at [374, 106] on span "Płatności" at bounding box center [387, 105] width 40 height 11
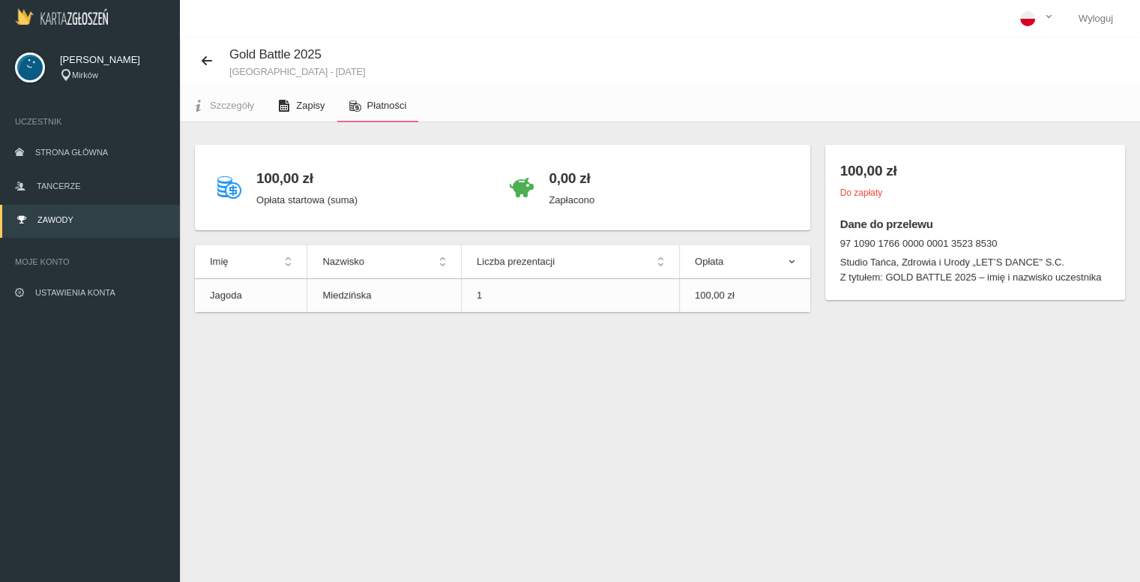
click at [298, 106] on span "Zapisy" at bounding box center [310, 105] width 28 height 11
